Goal: Find specific fact: Find specific fact

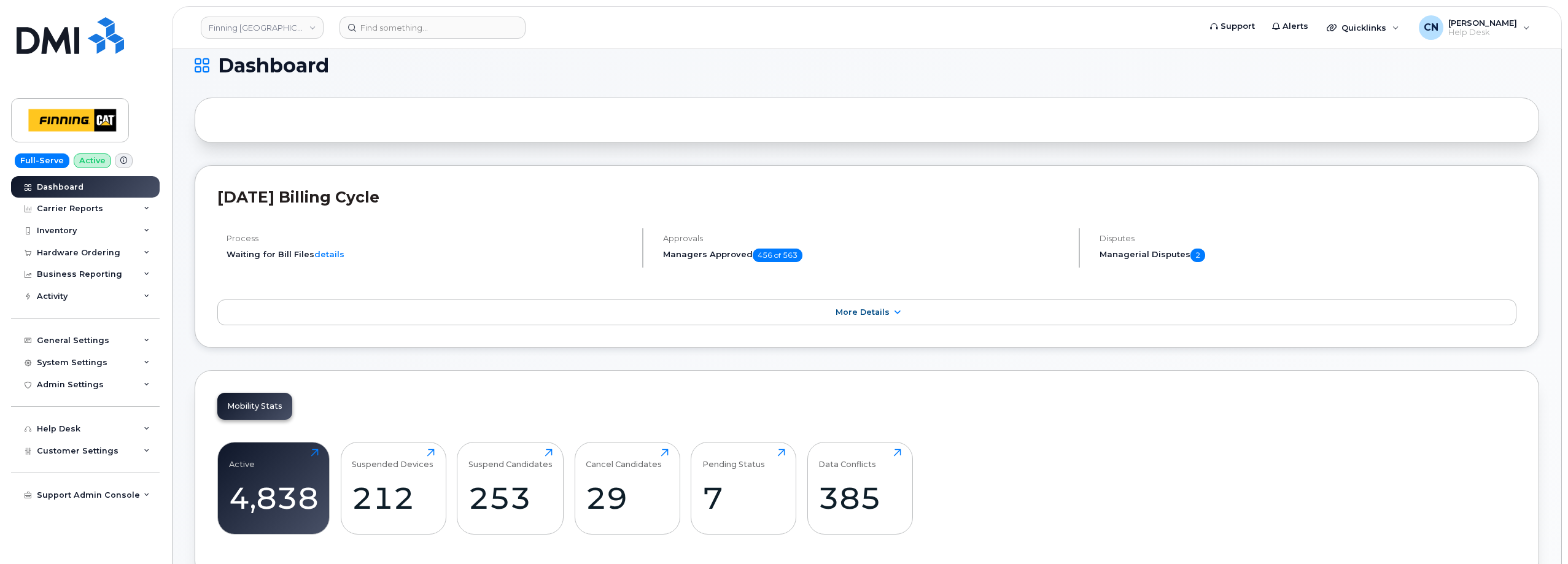
scroll to position [1227, 0]
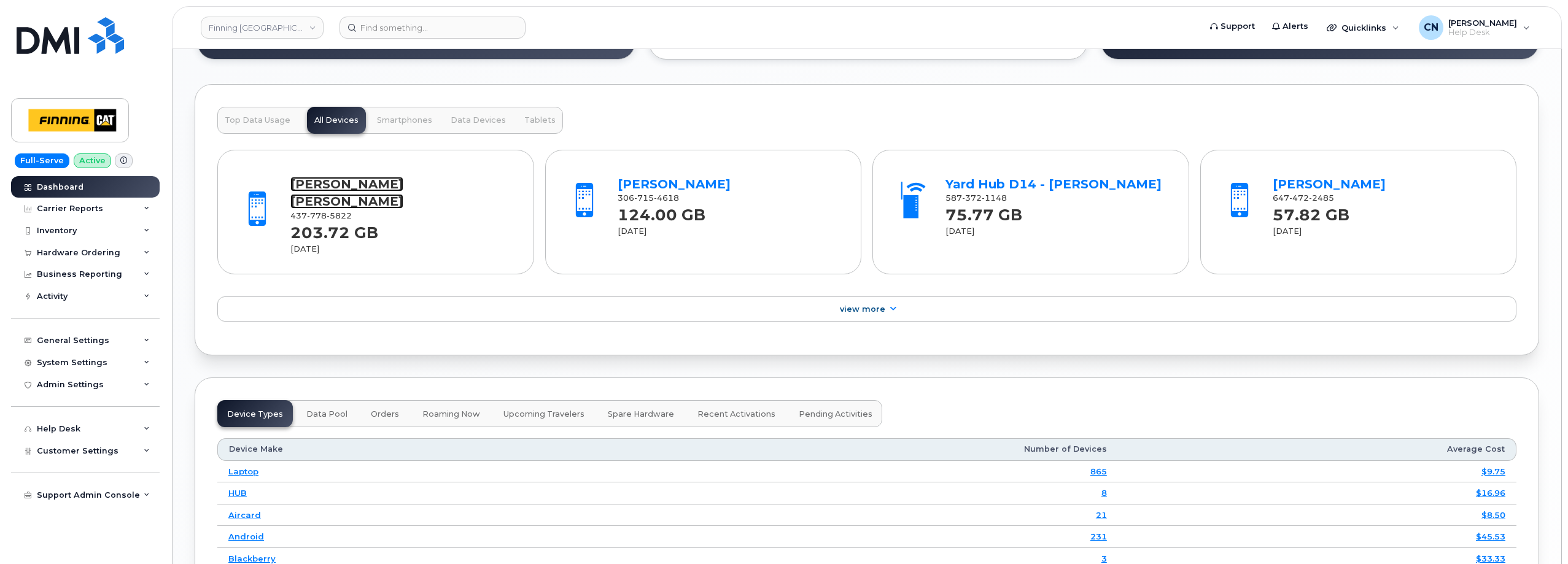
click at [325, 177] on link "[PERSON_NAME] [PERSON_NAME]" at bounding box center [347, 193] width 113 height 33
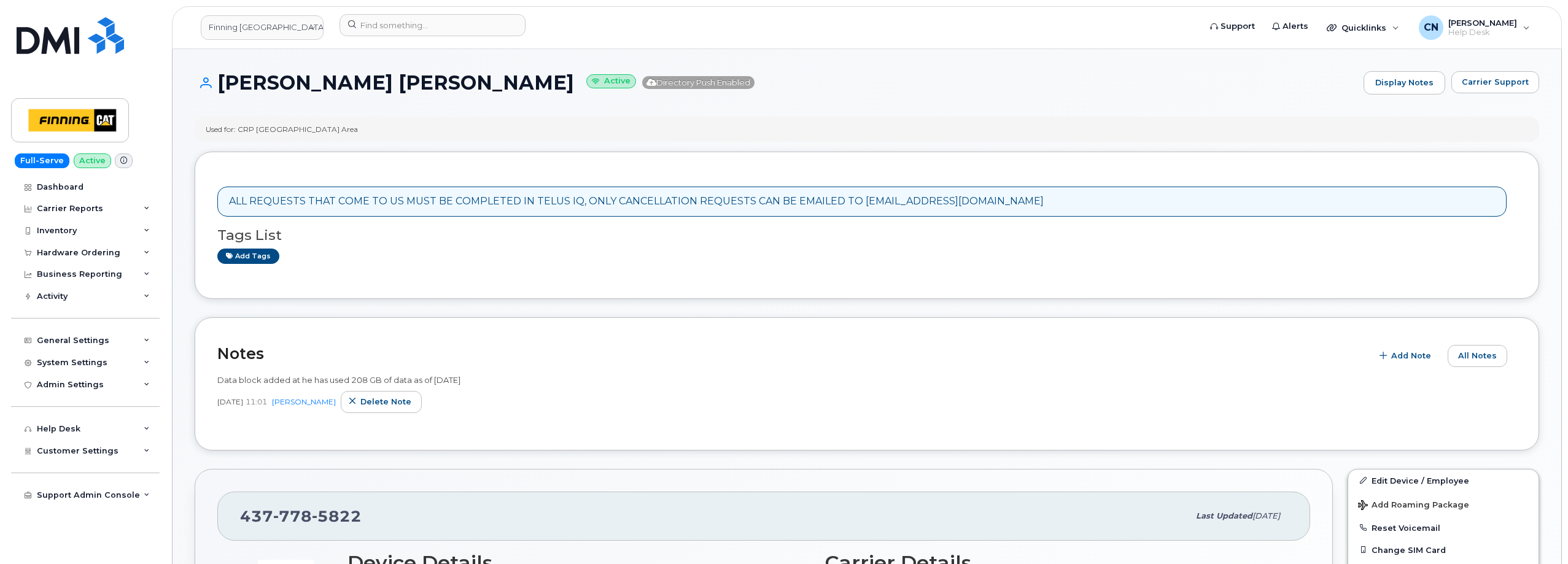
drag, startPoint x: 661, startPoint y: 301, endPoint x: 750, endPoint y: 284, distance: 90.6
click at [1397, 84] on link "Display Notes" at bounding box center [1403, 83] width 83 height 25
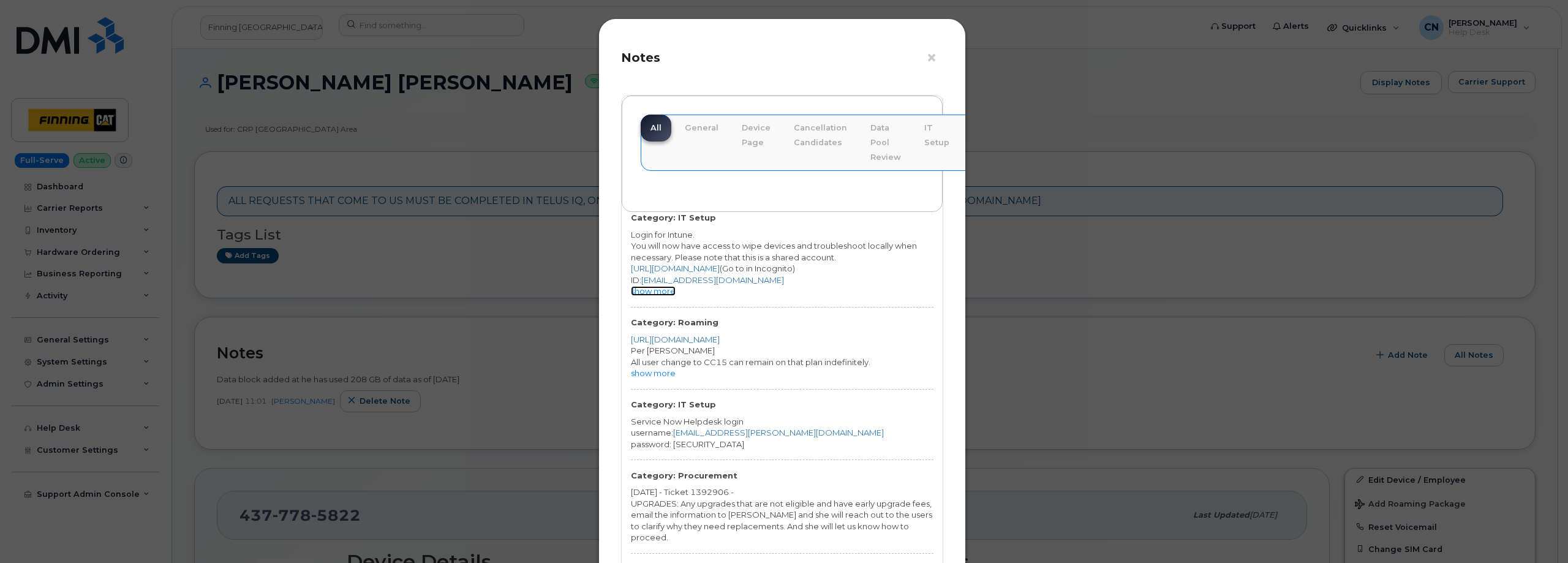
click at [652, 291] on link "show more" at bounding box center [653, 291] width 45 height 10
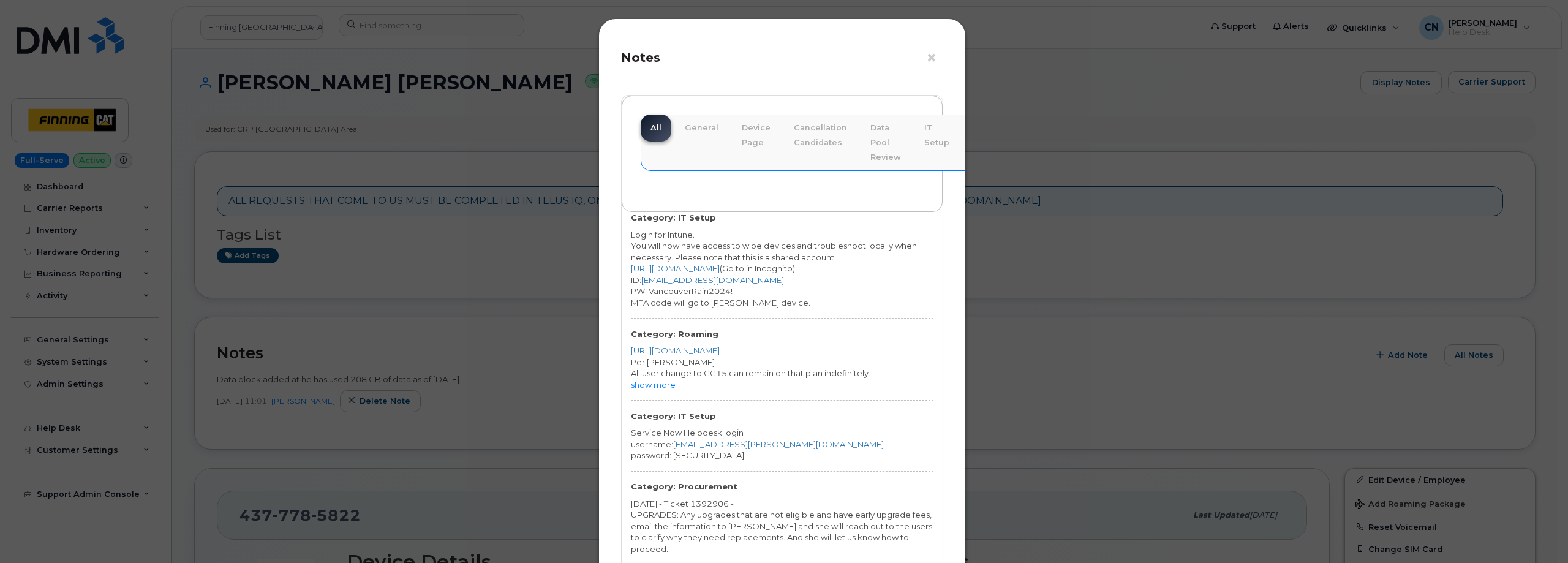
drag, startPoint x: 739, startPoint y: 293, endPoint x: 647, endPoint y: 295, distance: 92.0
click at [647, 295] on div "PW: VancouverRain2024!" at bounding box center [782, 291] width 303 height 11
copy div "VancouverRain2024!"
